Goal: Book appointment/travel/reservation

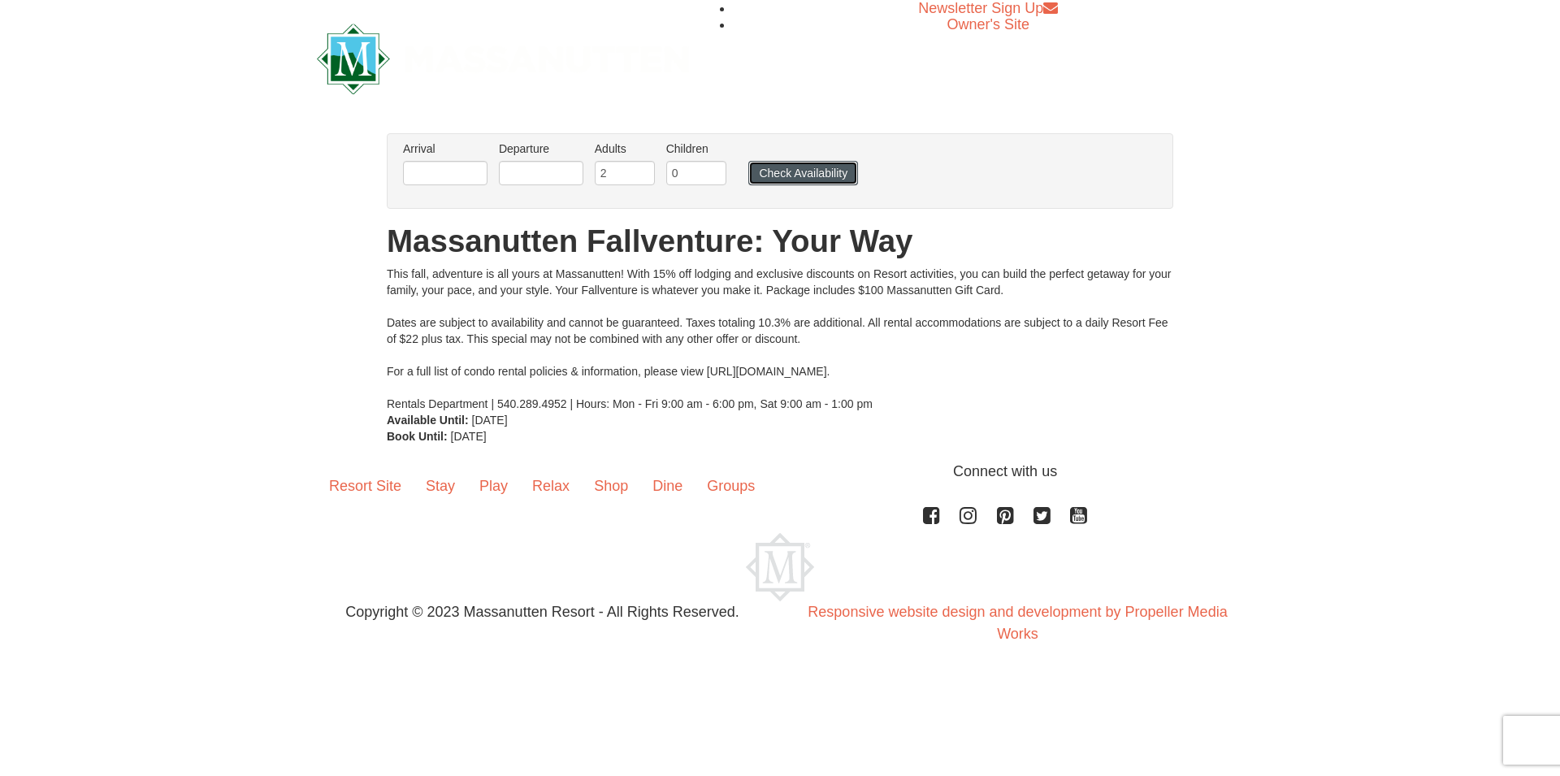
click at [809, 170] on button "Check Availability" at bounding box center [804, 173] width 110 height 24
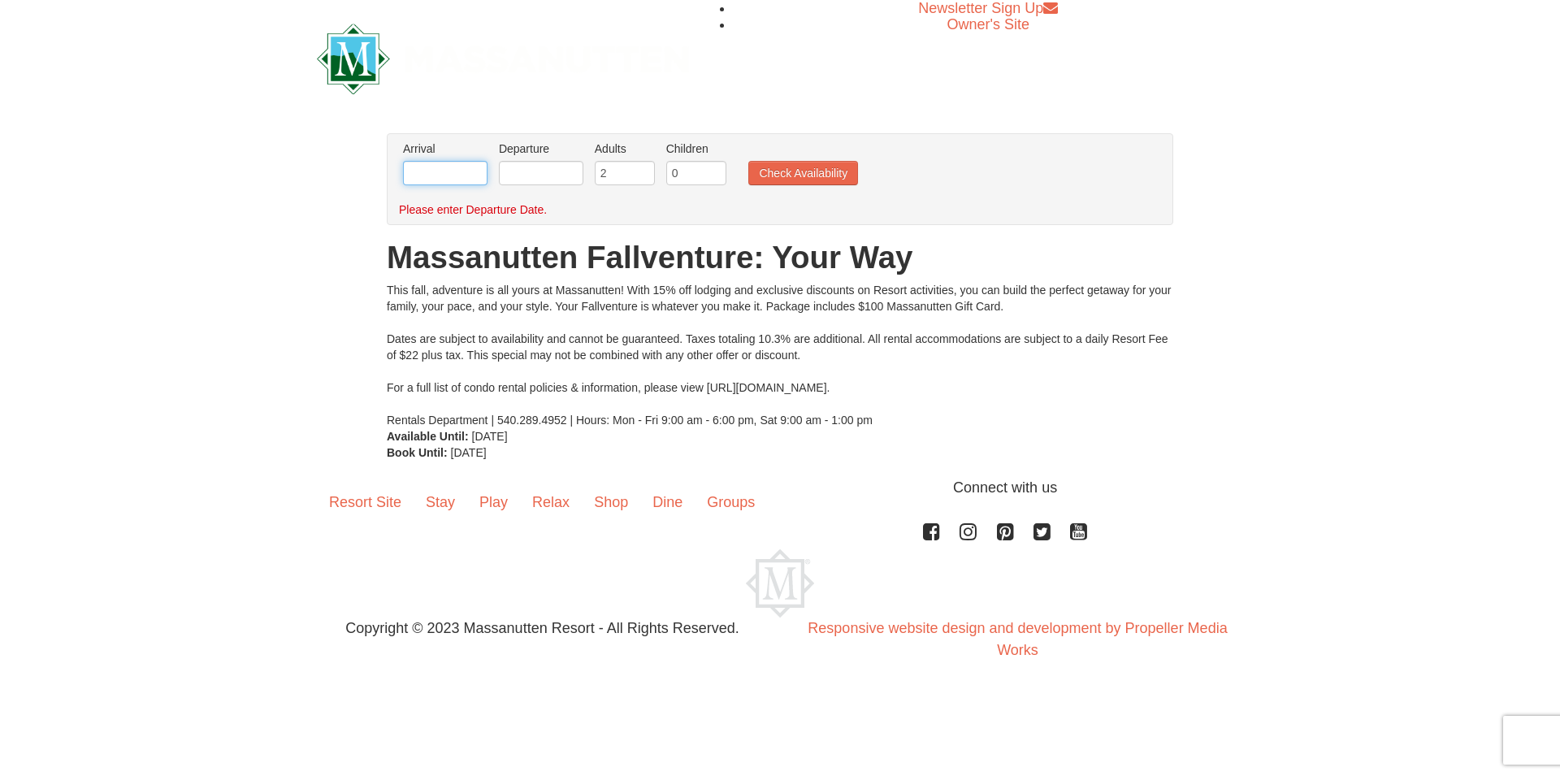
click at [465, 180] on input "text" at bounding box center [445, 173] width 85 height 24
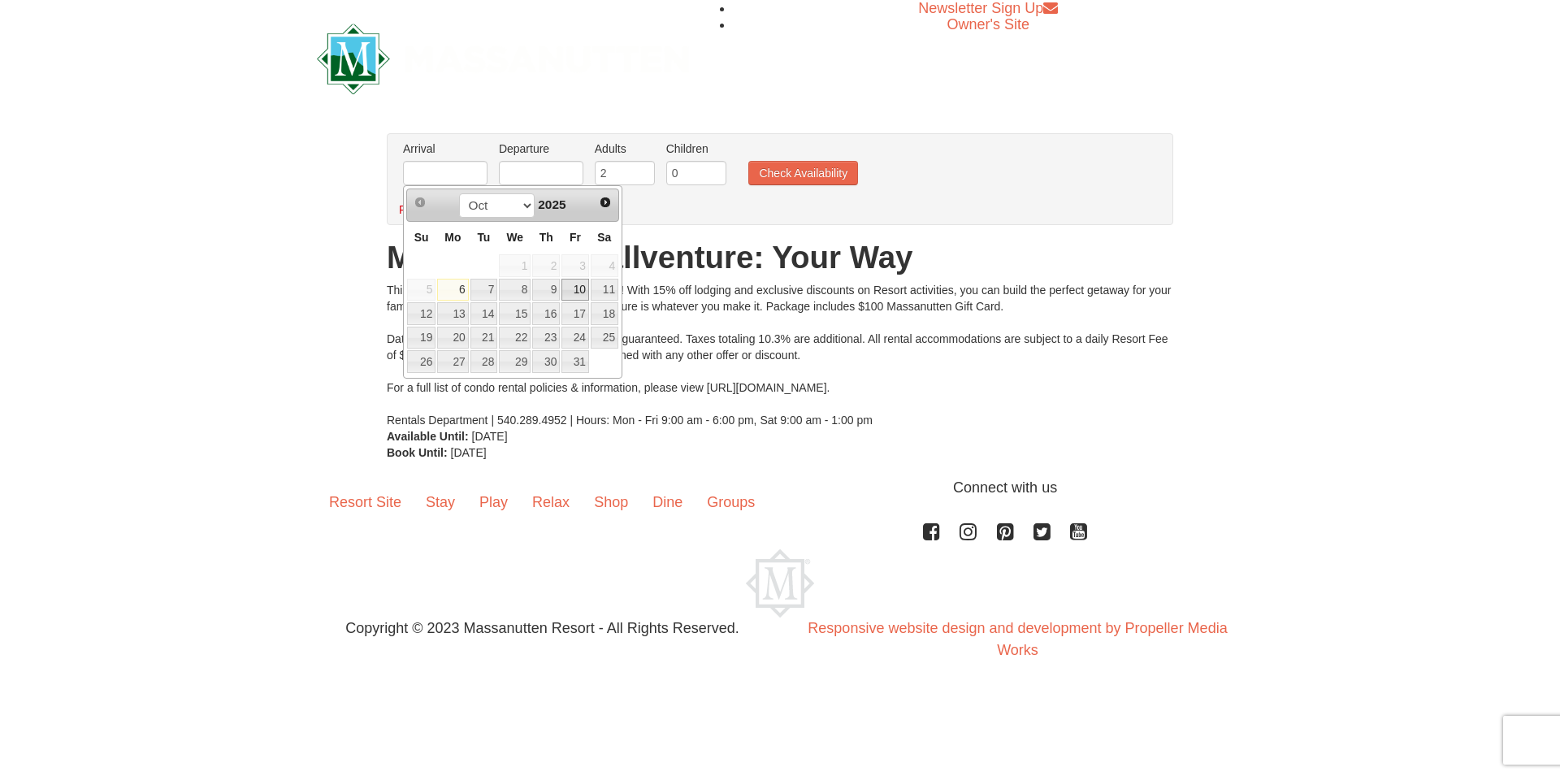
click at [584, 291] on link "10" at bounding box center [576, 290] width 28 height 23
type input "[DATE]"
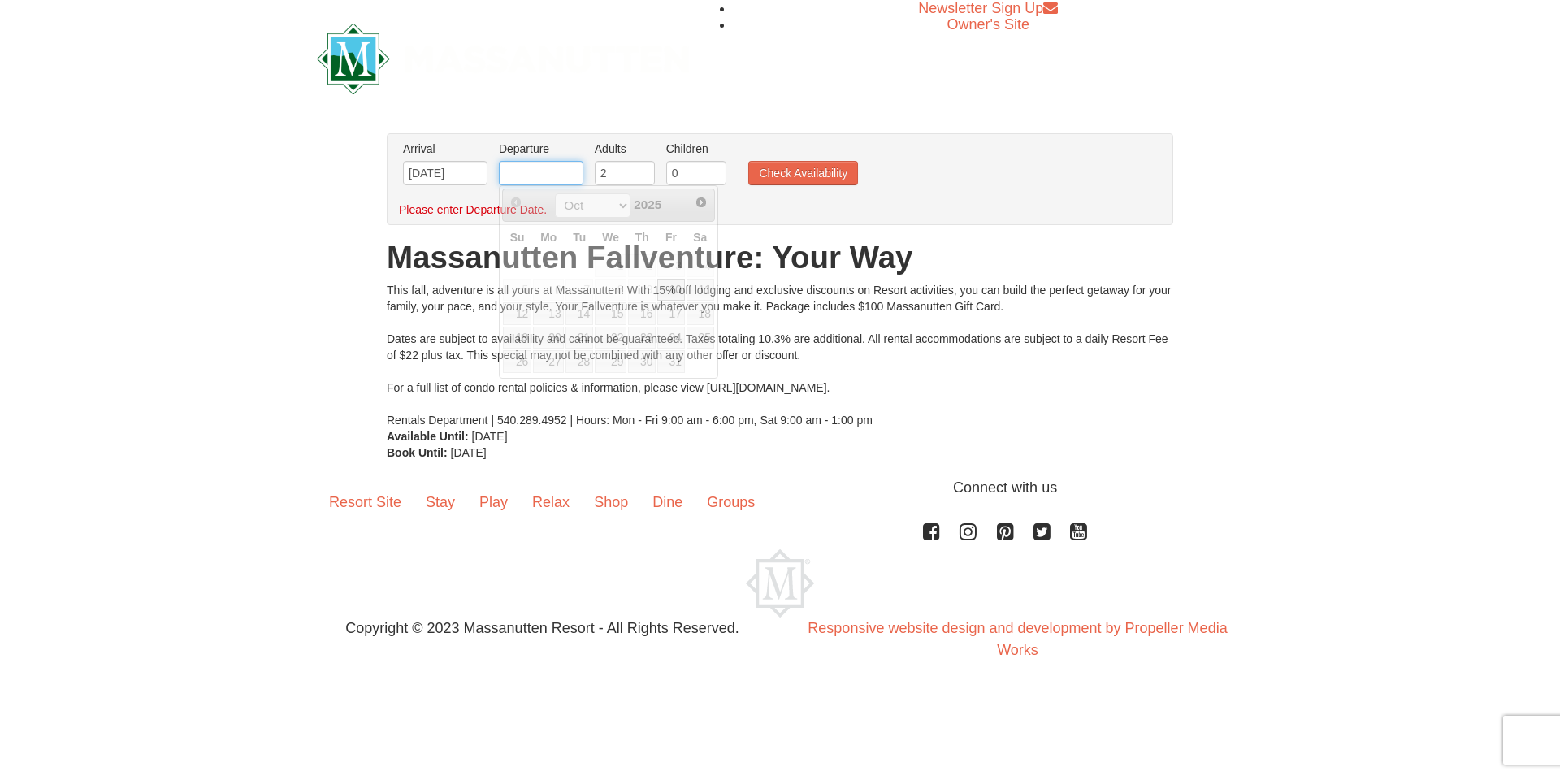
click at [559, 176] on input "text" at bounding box center [541, 173] width 85 height 24
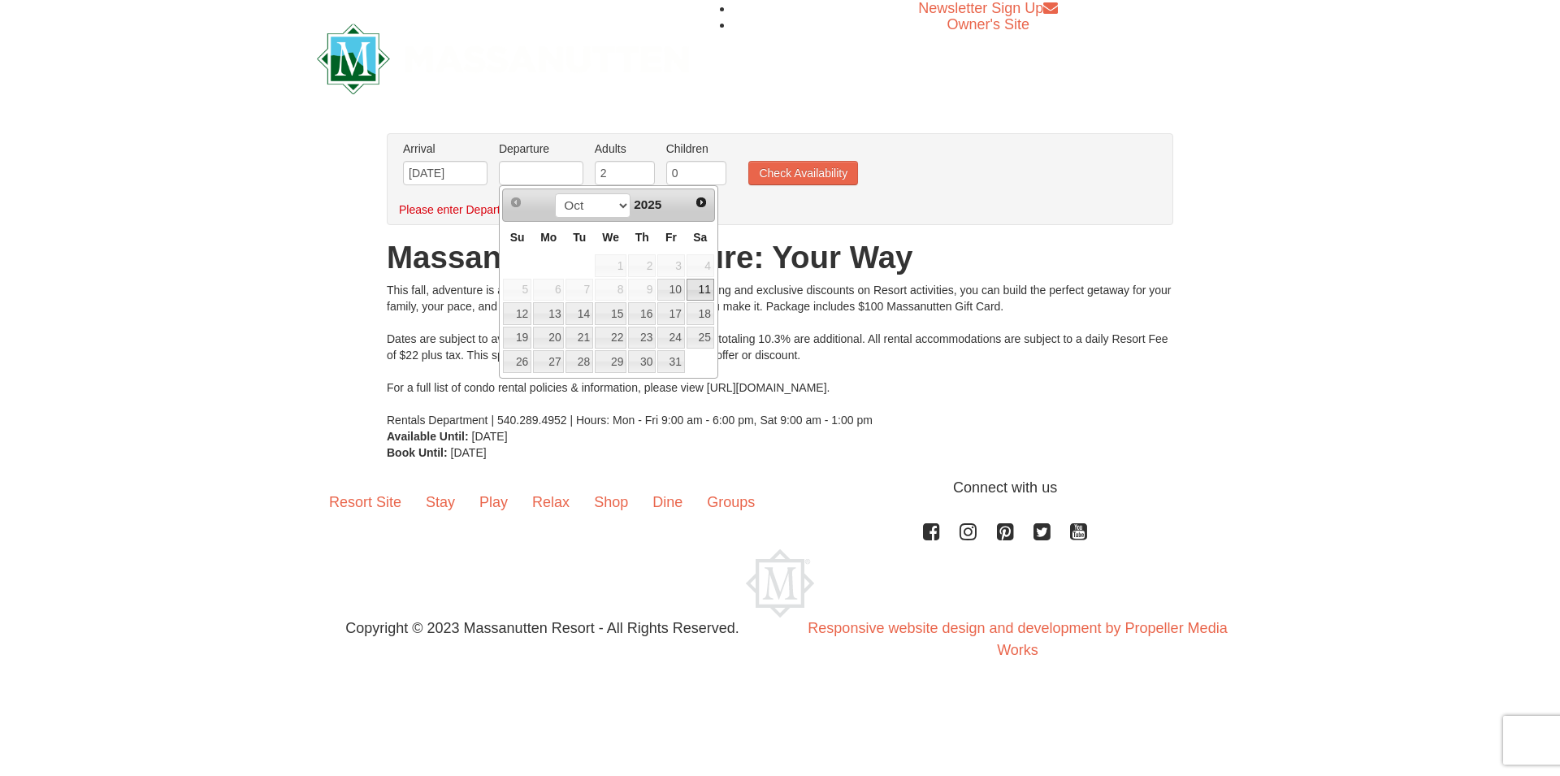
click at [700, 289] on link "11" at bounding box center [701, 290] width 28 height 23
type input "[DATE]"
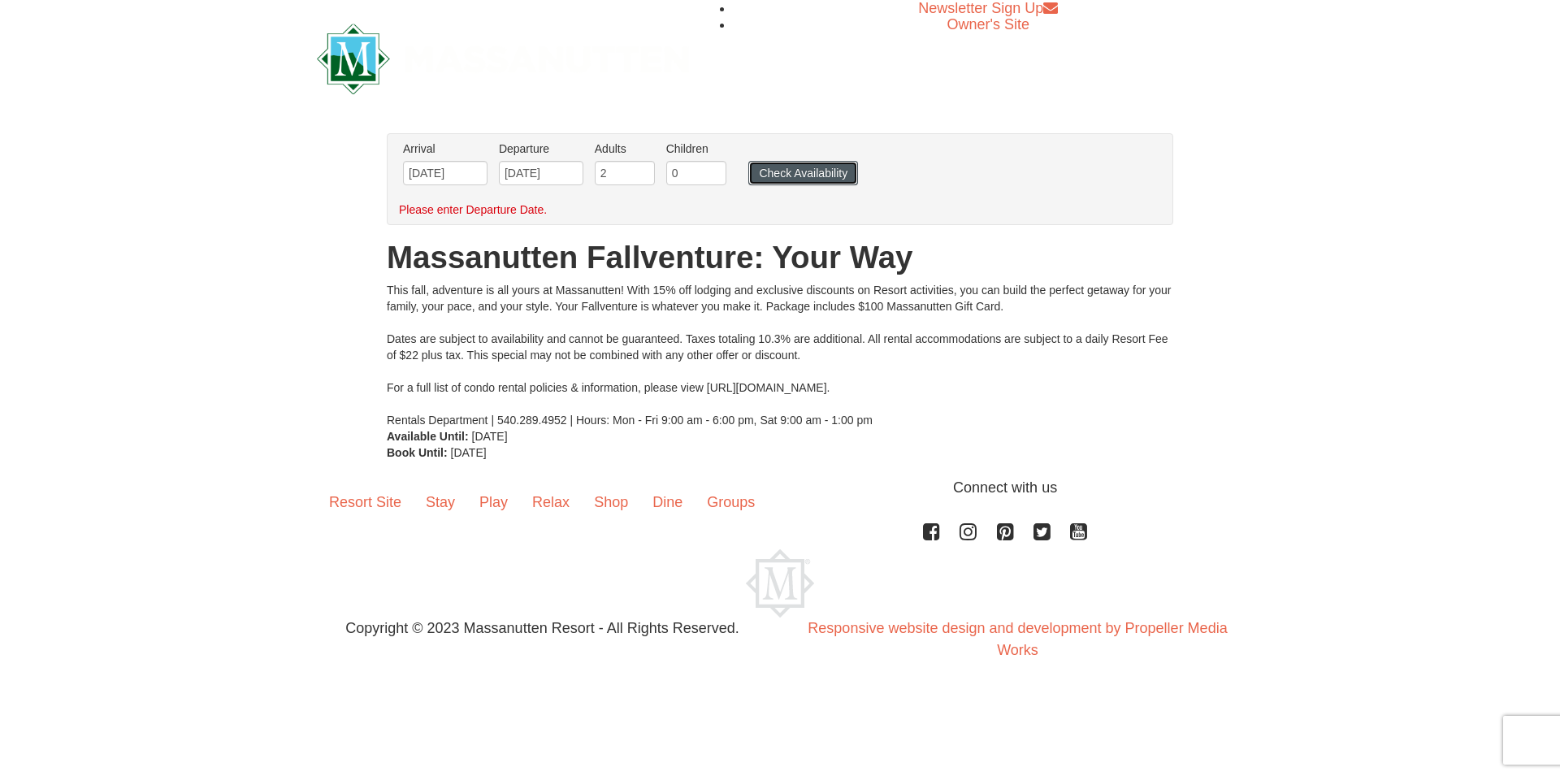
click at [788, 181] on button "Check Availability" at bounding box center [804, 173] width 110 height 24
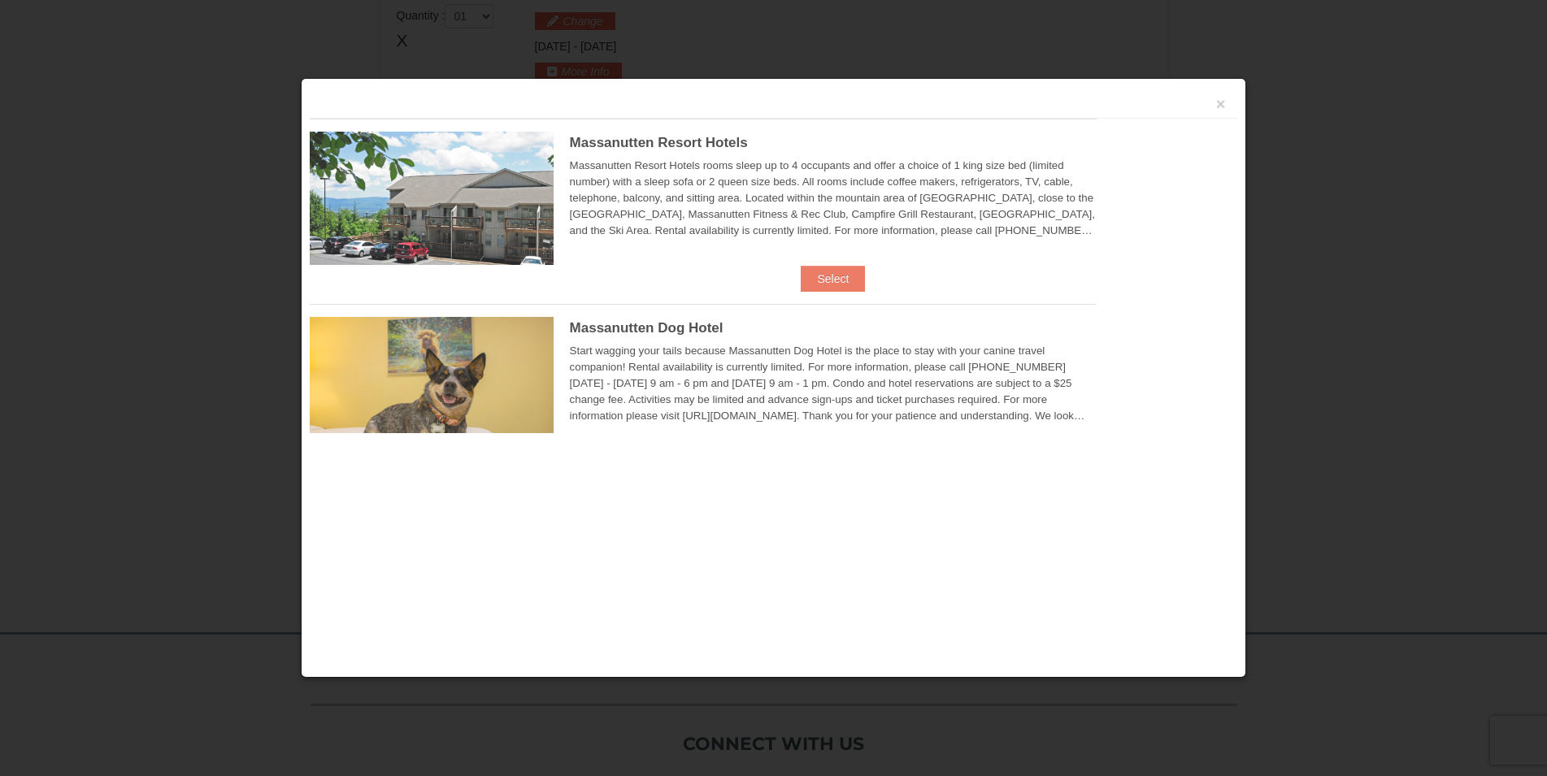
scroll to position [497, 0]
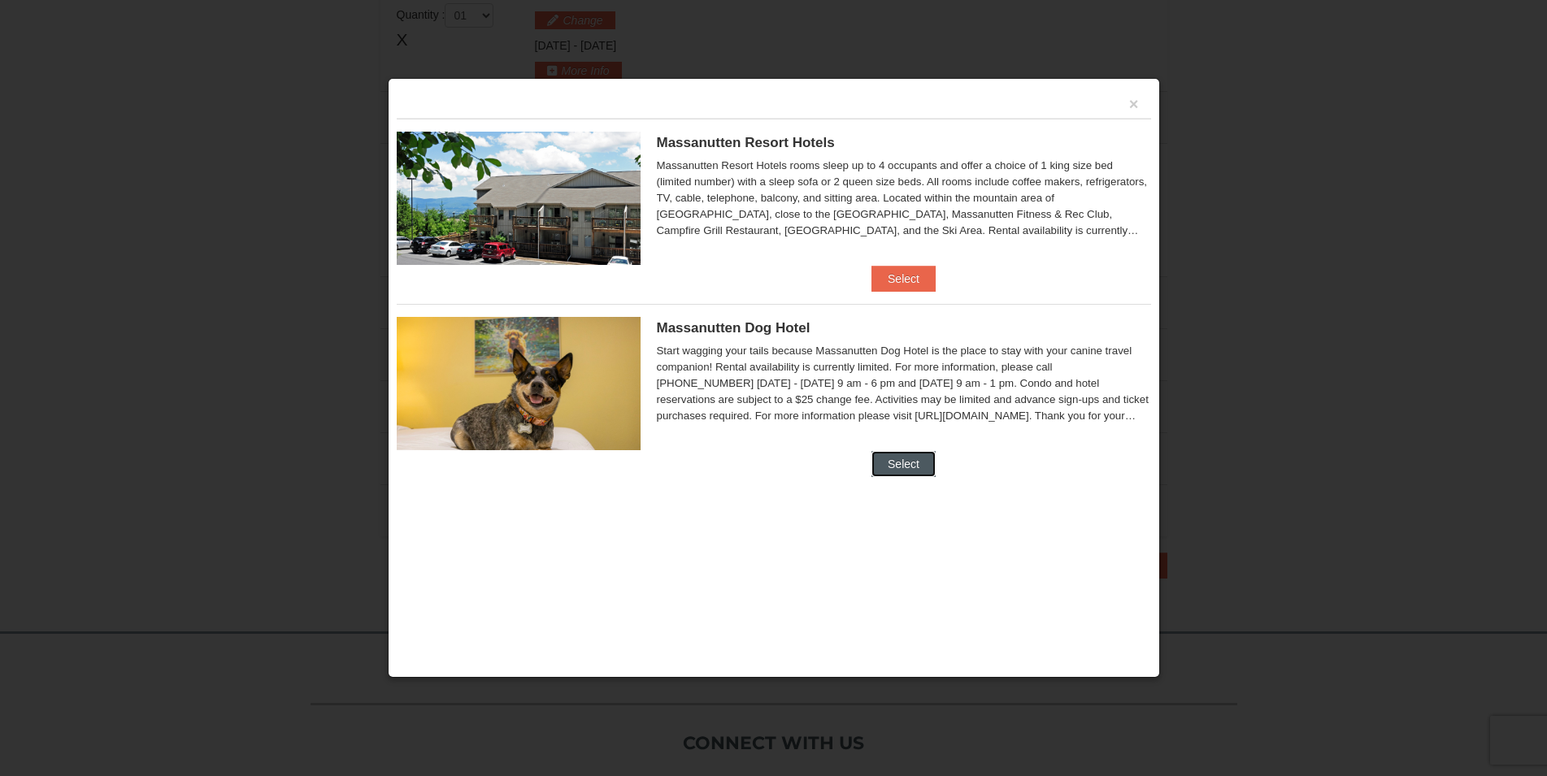
click at [920, 462] on button "Select" at bounding box center [903, 464] width 64 height 26
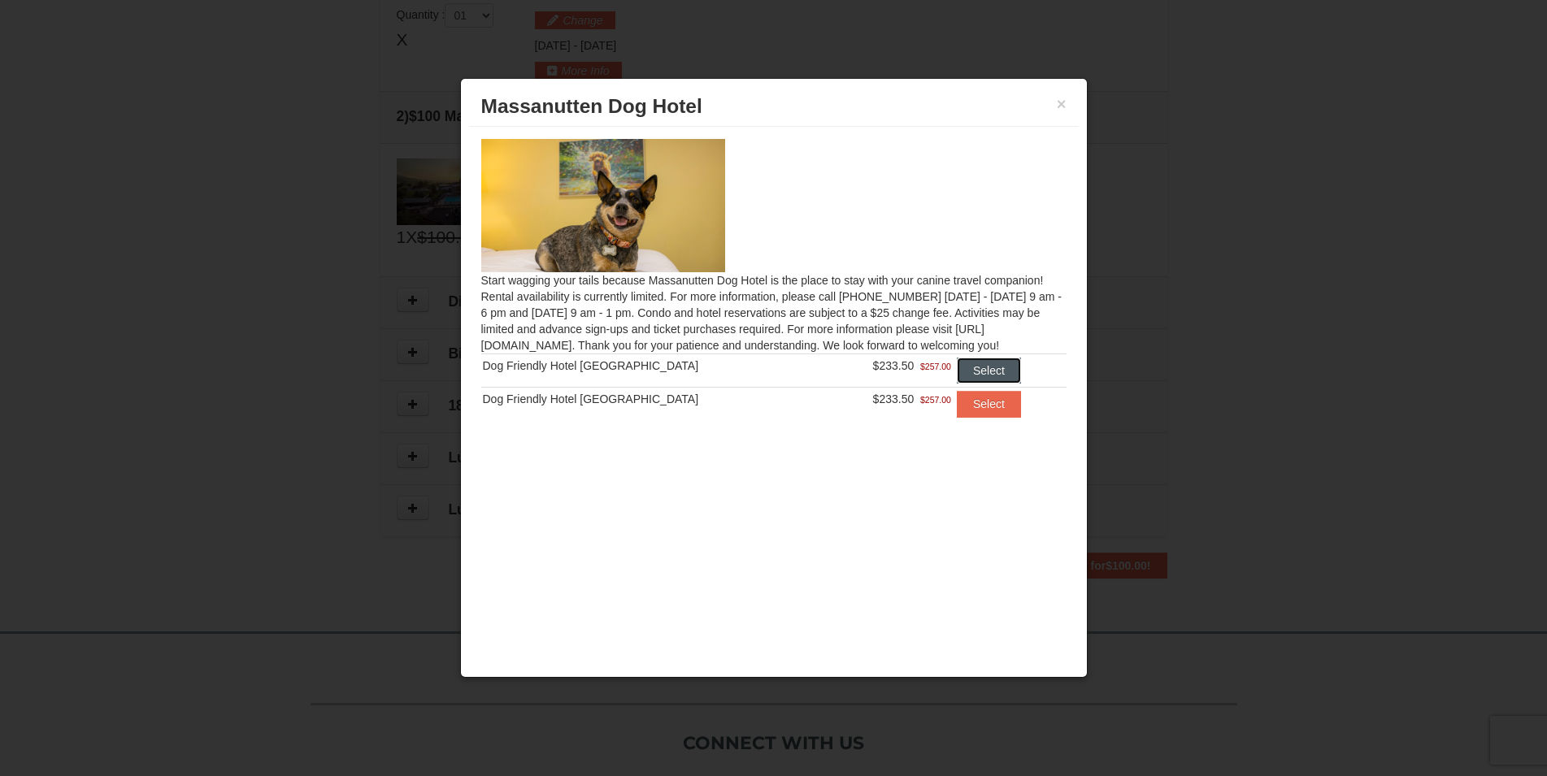
click at [968, 372] on button "Select" at bounding box center [989, 371] width 64 height 26
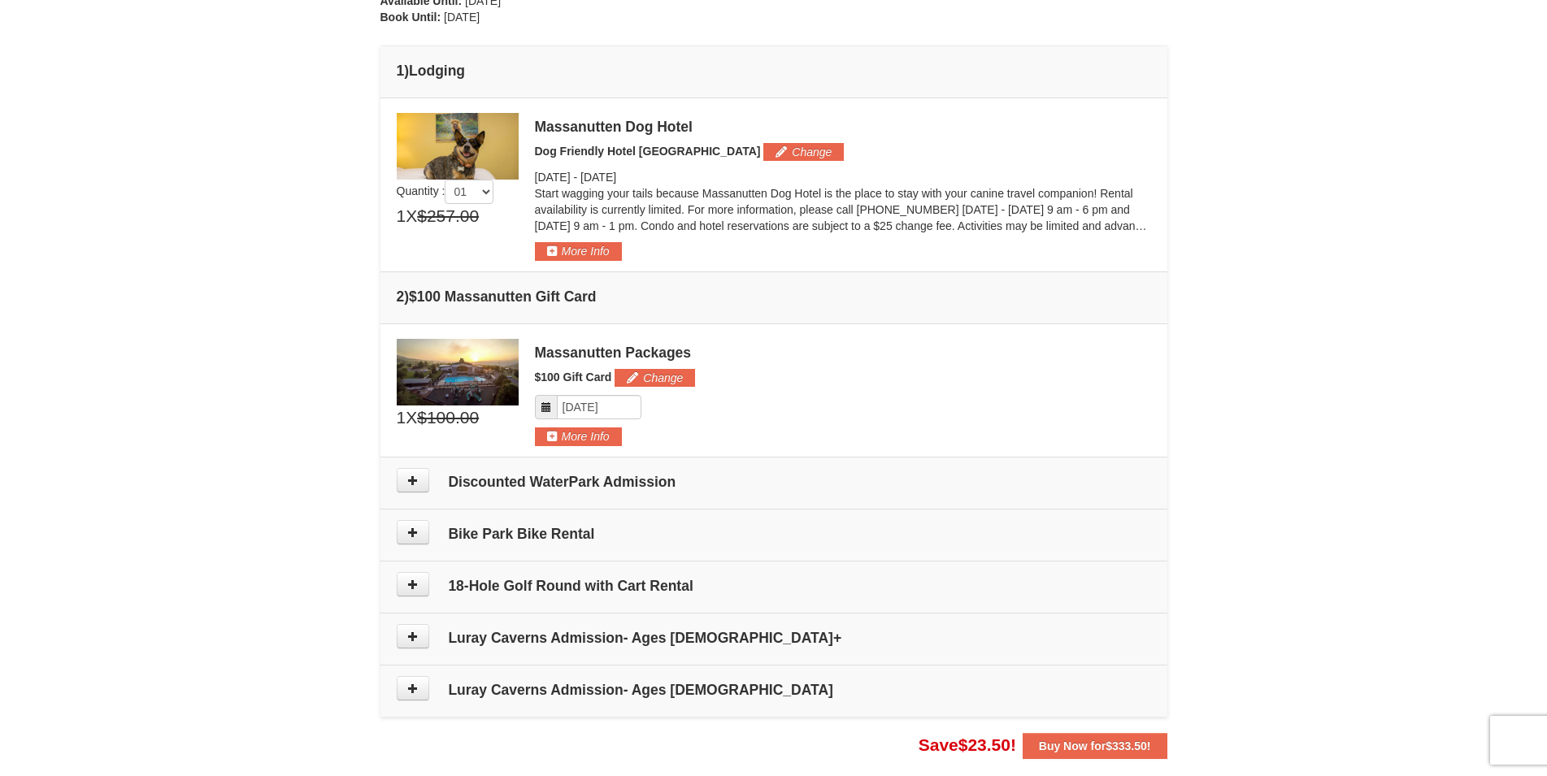
scroll to position [335, 0]
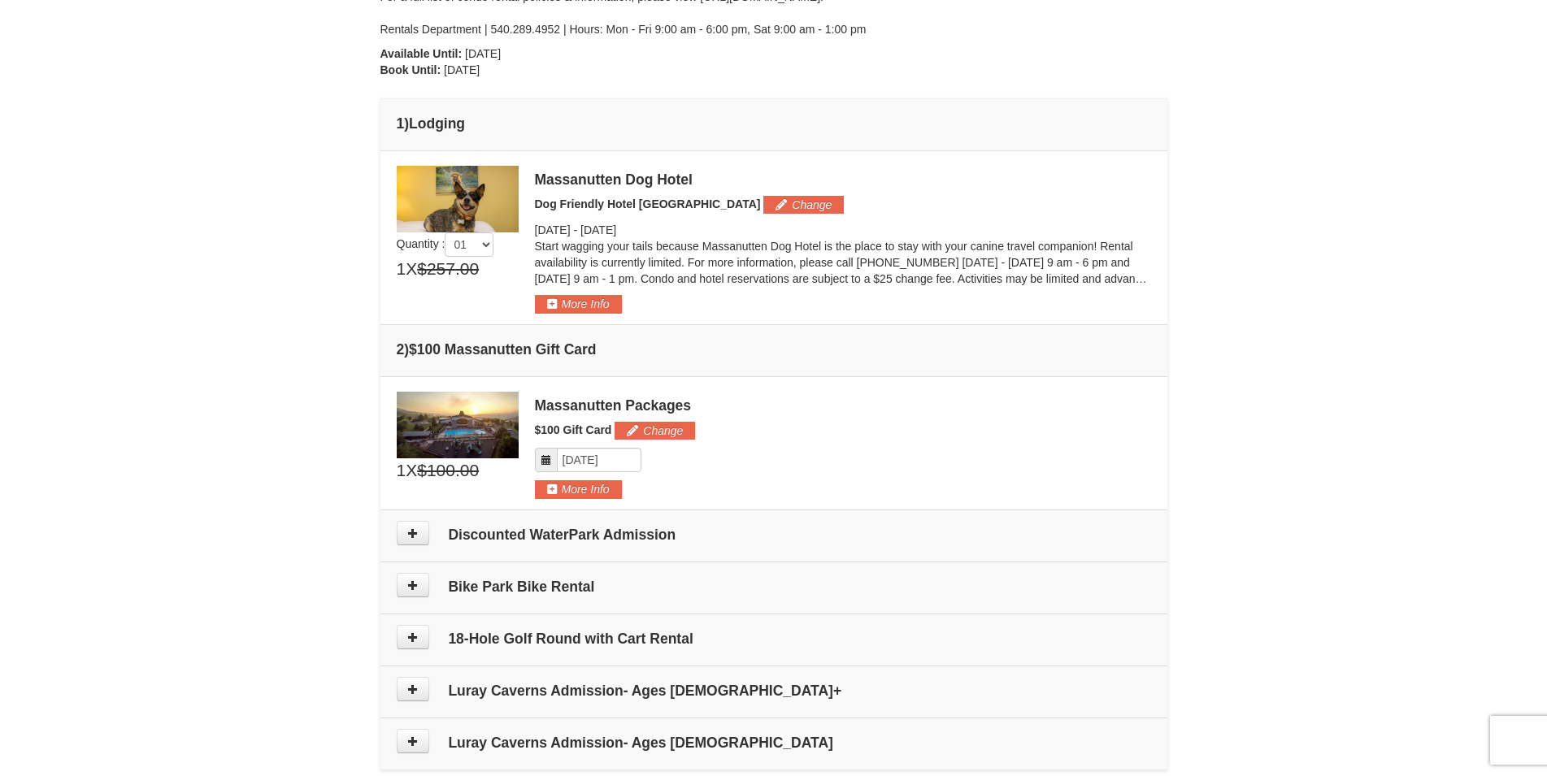
click at [549, 458] on icon at bounding box center [545, 459] width 11 height 11
click at [580, 460] on input "Please format dates MM/DD/YYYY" at bounding box center [599, 460] width 85 height 24
drag, startPoint x: 988, startPoint y: 360, endPoint x: 980, endPoint y: 364, distance: 9.1
click at [989, 360] on td "2 ) $100 Massanutten Gift Card" at bounding box center [773, 350] width 787 height 52
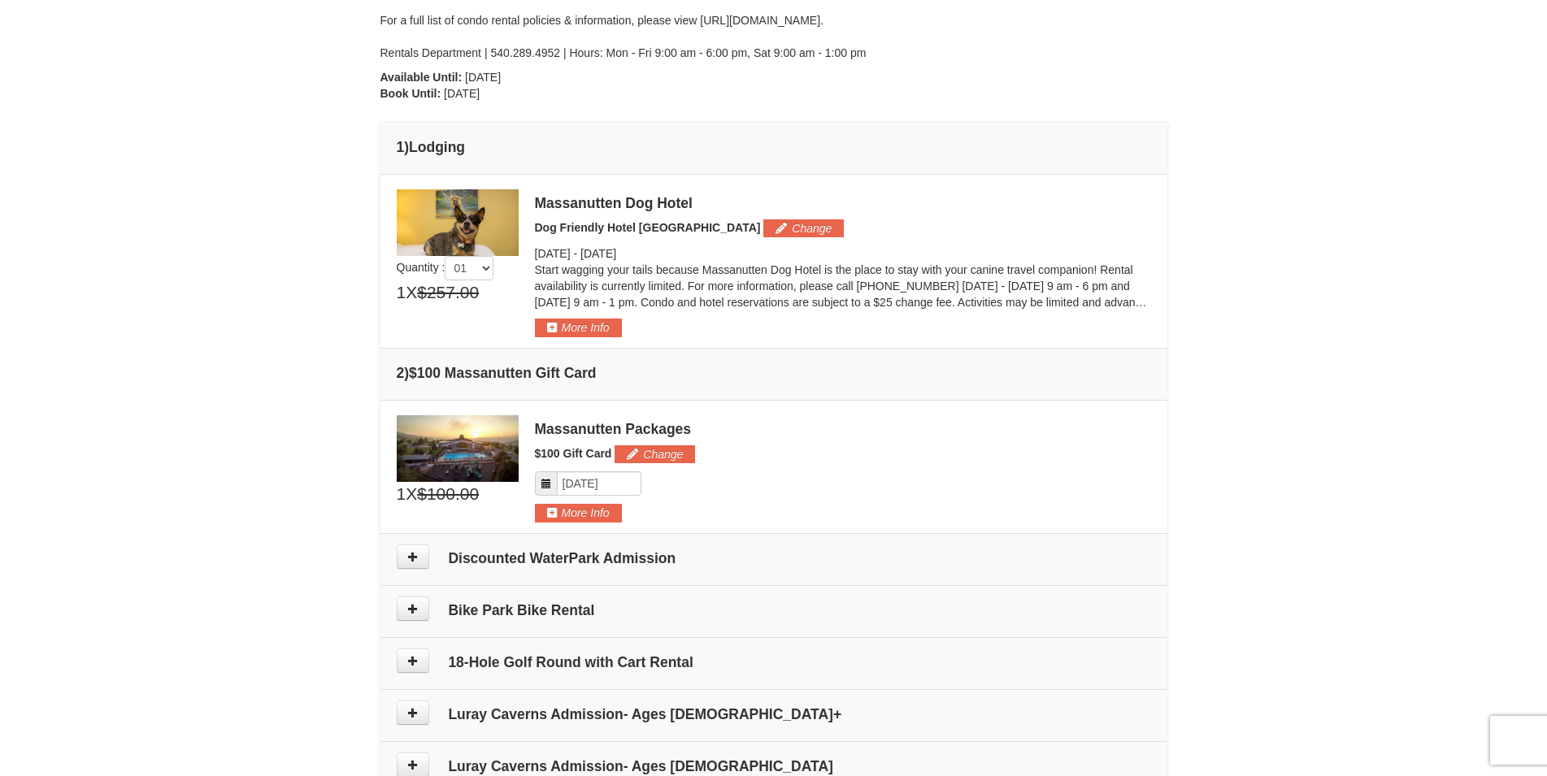
scroll to position [497, 0]
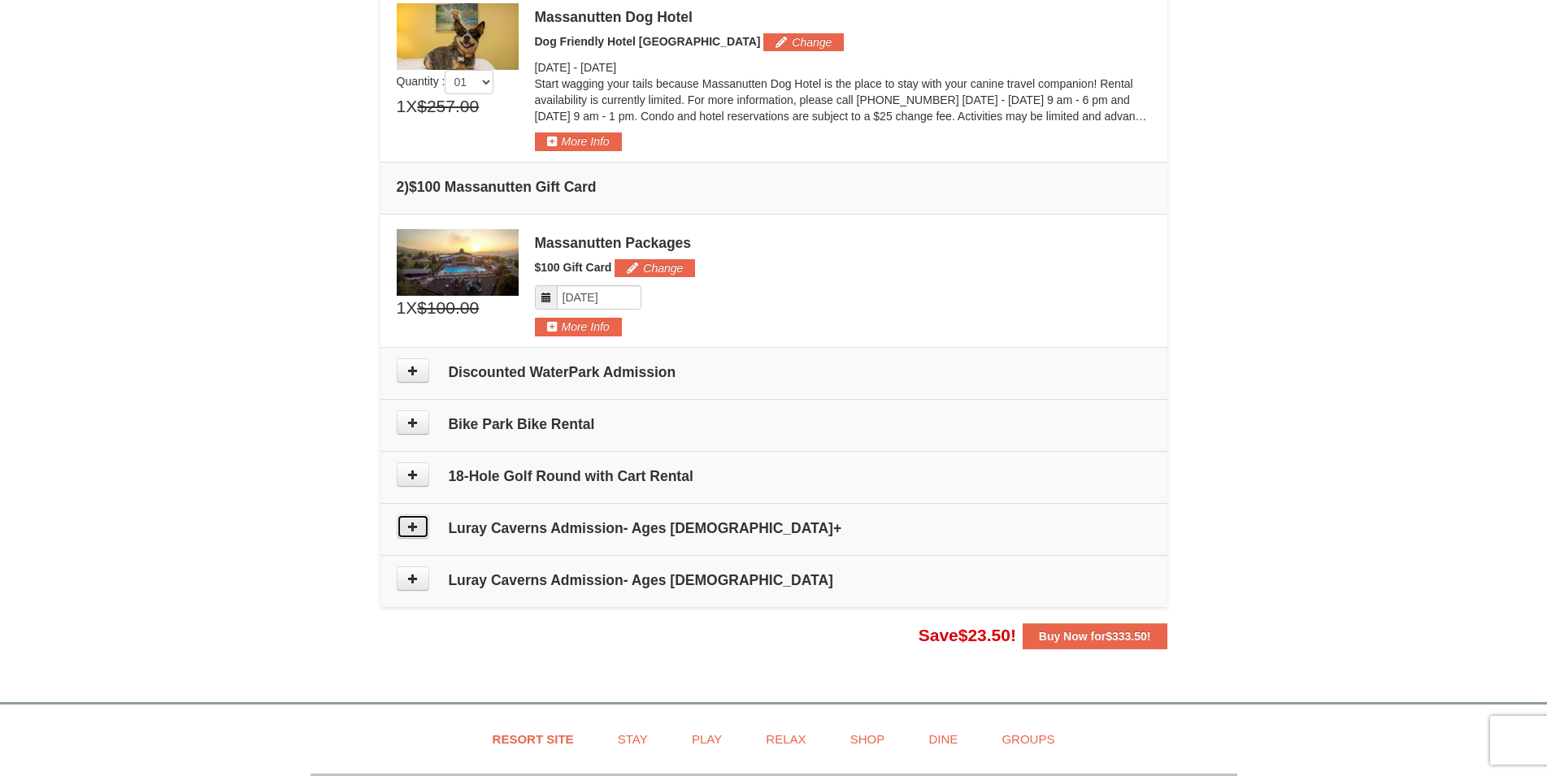
click at [421, 536] on button at bounding box center [413, 526] width 33 height 24
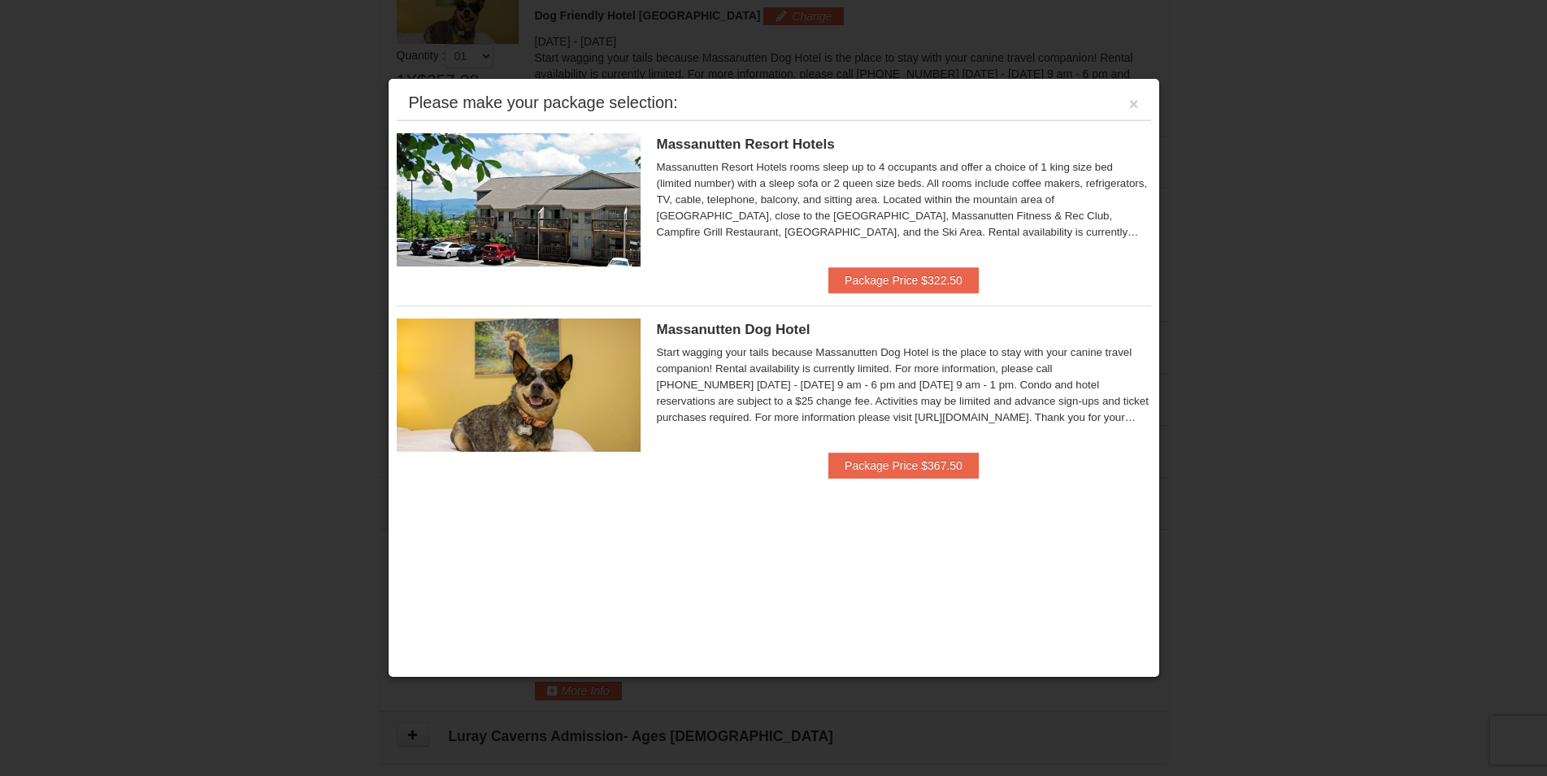
scroll to position [501, 0]
click at [1125, 106] on div "Please make your package selection: ×" at bounding box center [774, 103] width 754 height 33
click at [1129, 106] on button "×" at bounding box center [1134, 104] width 10 height 16
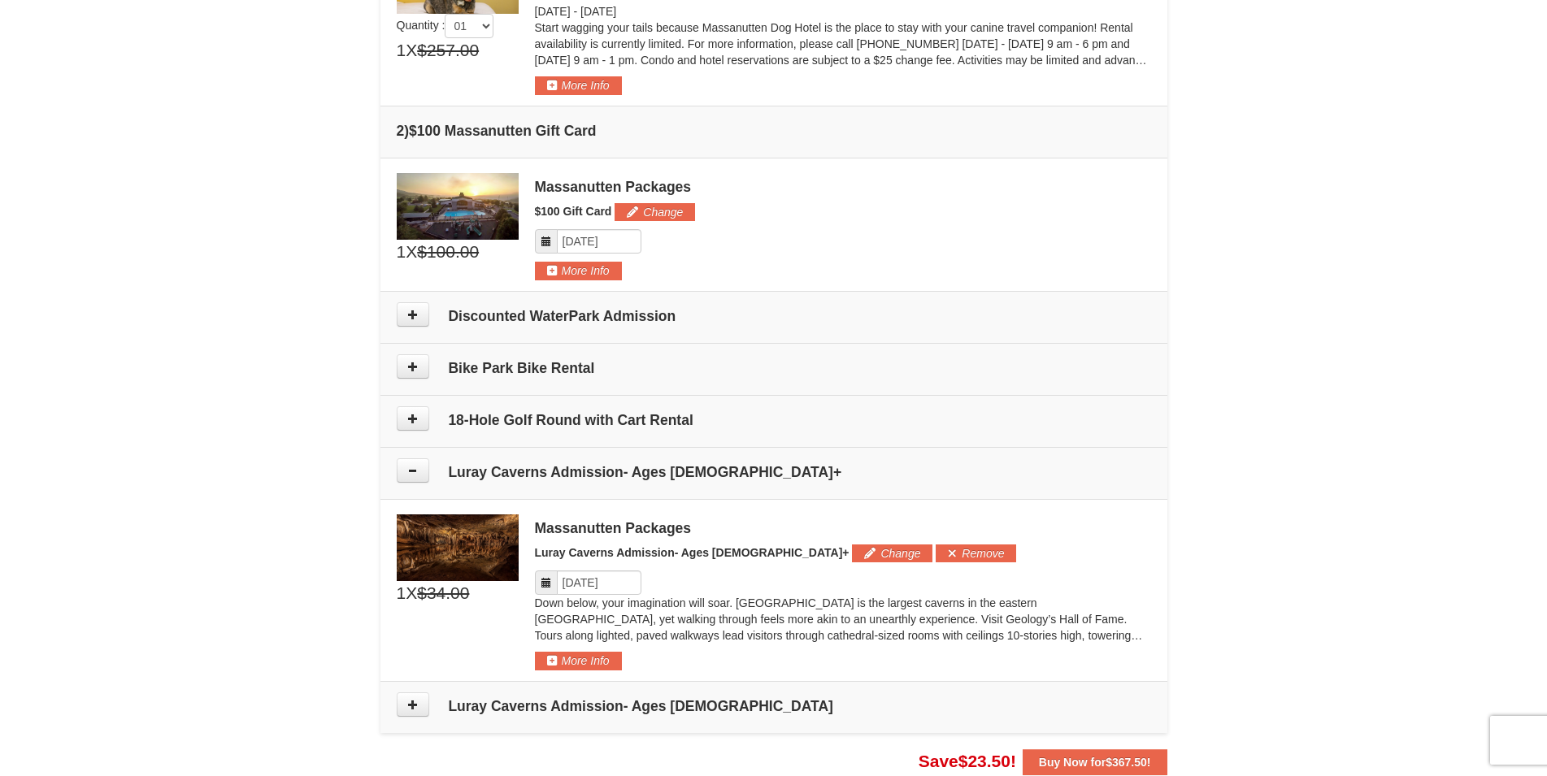
scroll to position [582, 0]
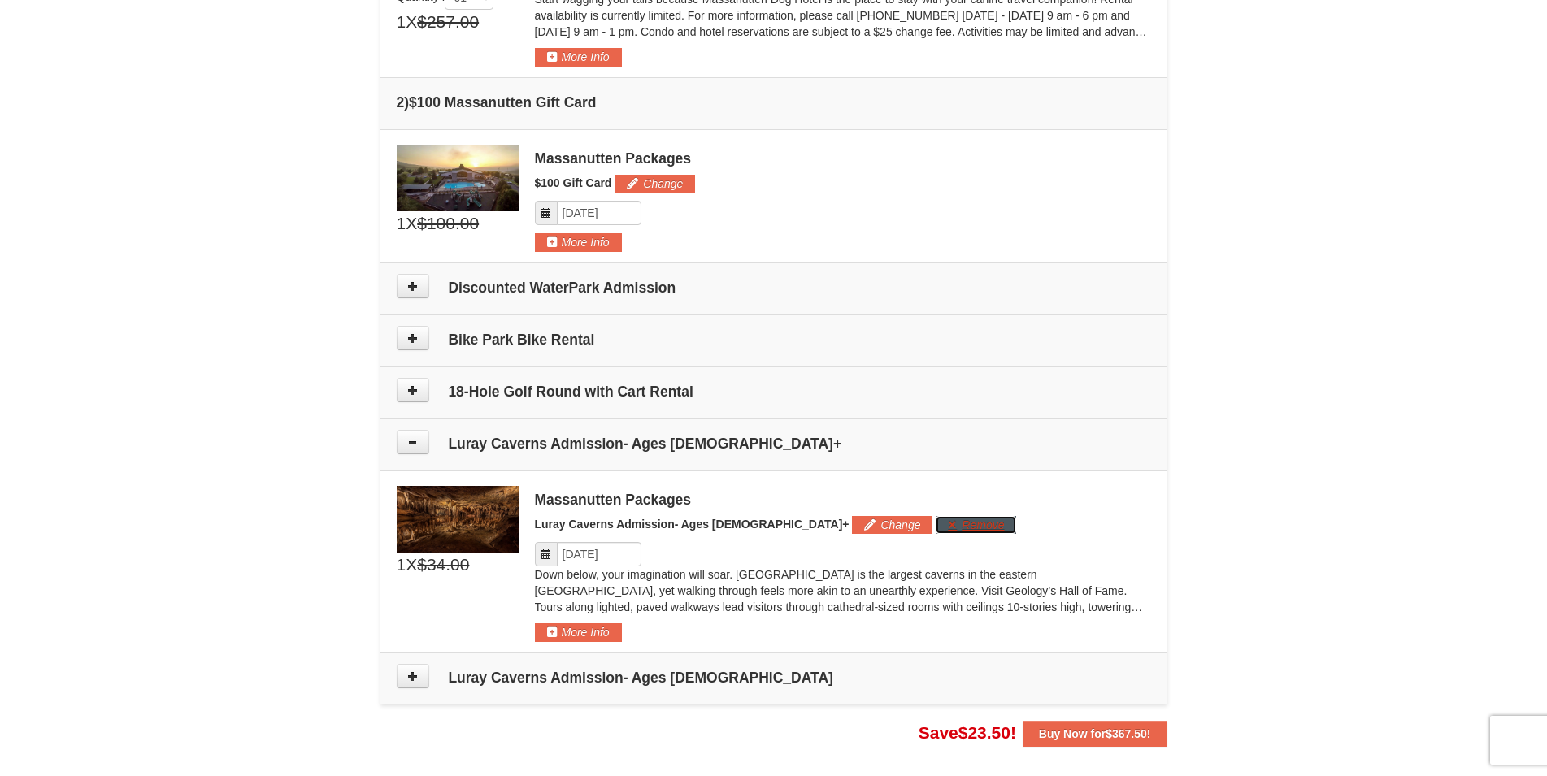
click at [935, 524] on button "Remove" at bounding box center [975, 525] width 80 height 18
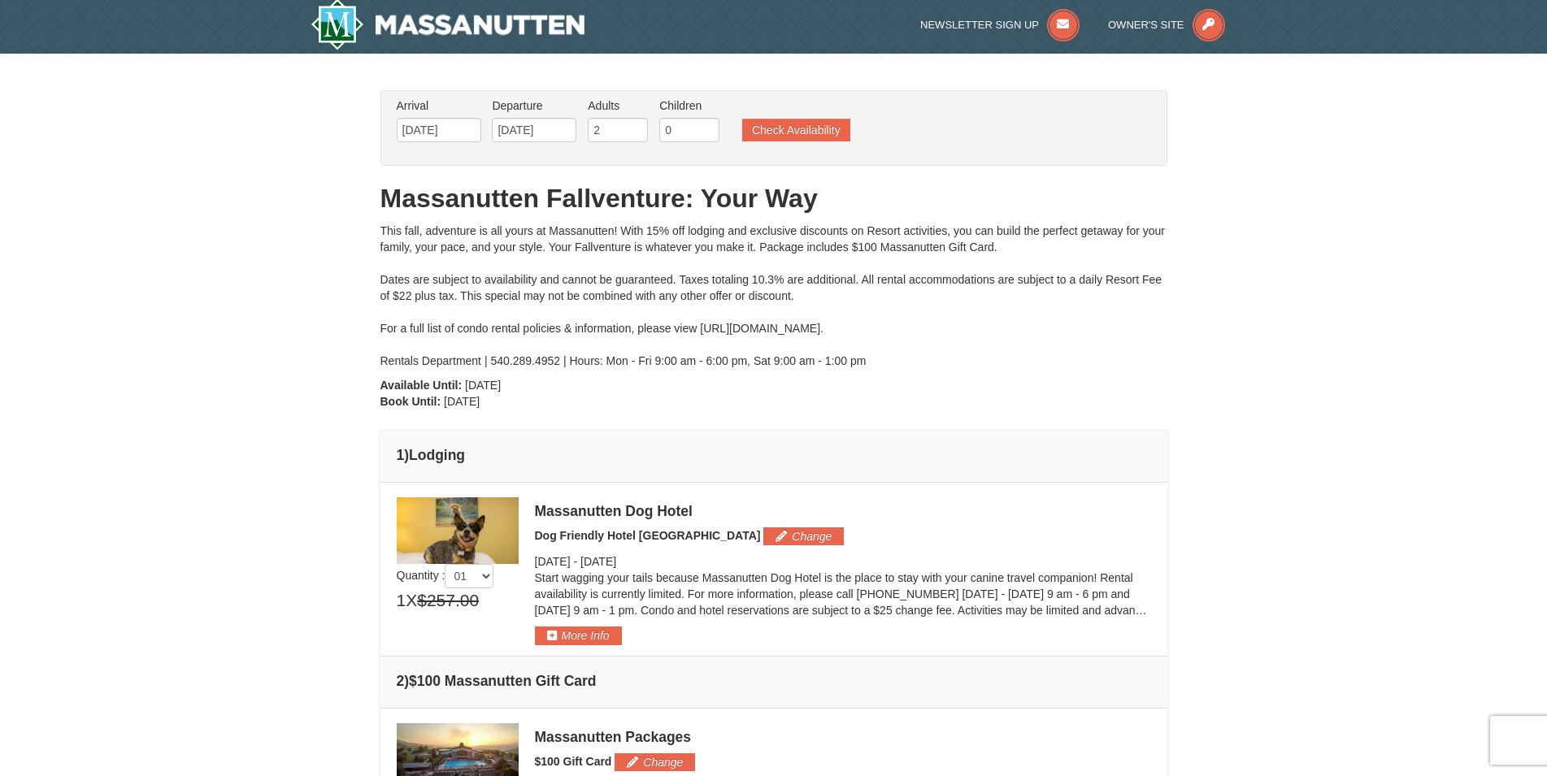
scroll to position [0, 0]
